Goal: Find specific page/section: Find specific page/section

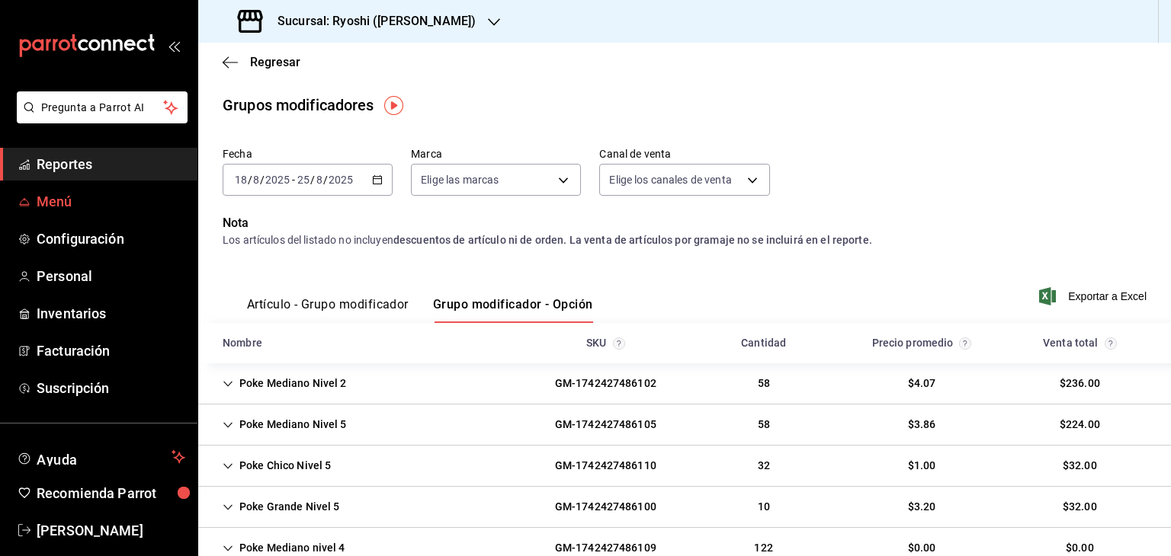
click at [100, 185] on link "Menú" at bounding box center [98, 201] width 197 height 33
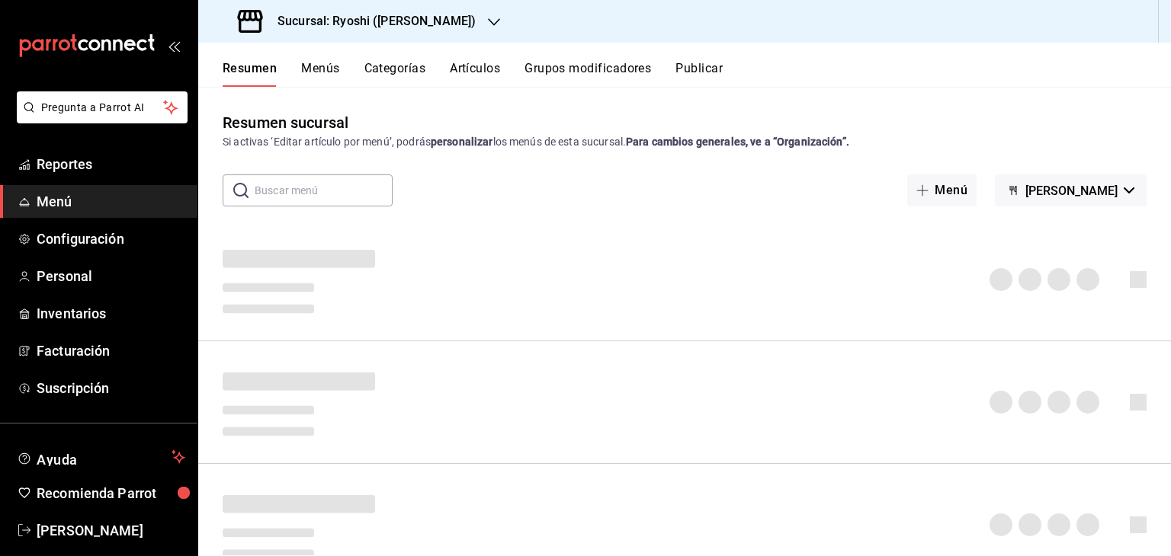
click at [485, 71] on button "Artículos" at bounding box center [475, 74] width 50 height 26
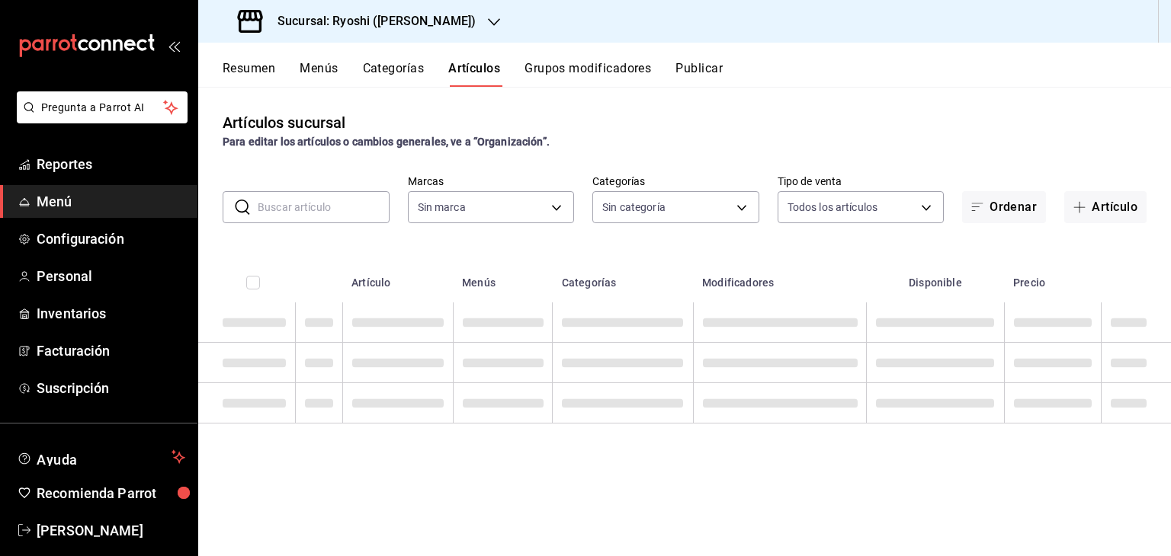
type input "d1ab8890-ddc3-4d94-b14c-d24ccf3ac2d8,70935bef-f50e-476e-afc6-1ed0b0096d1e"
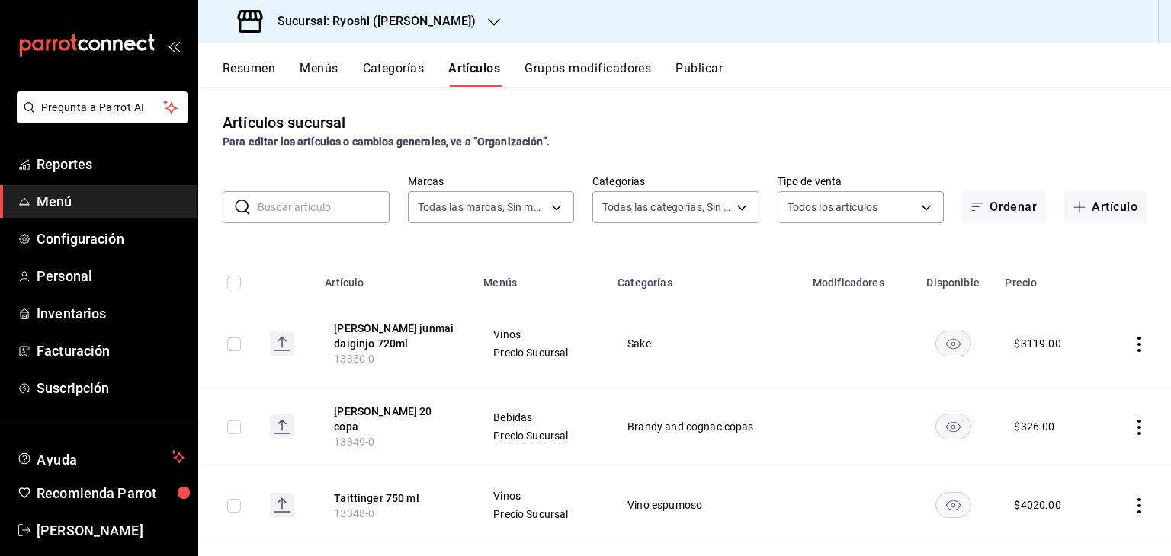
type input "ad186e92-f0af-46bc-bbfd-7ffa80562c6f,3971b1f1-eb4c-4b65-a33f-e0602f1a7270,e647e…"
